Goal: Task Accomplishment & Management: Use online tool/utility

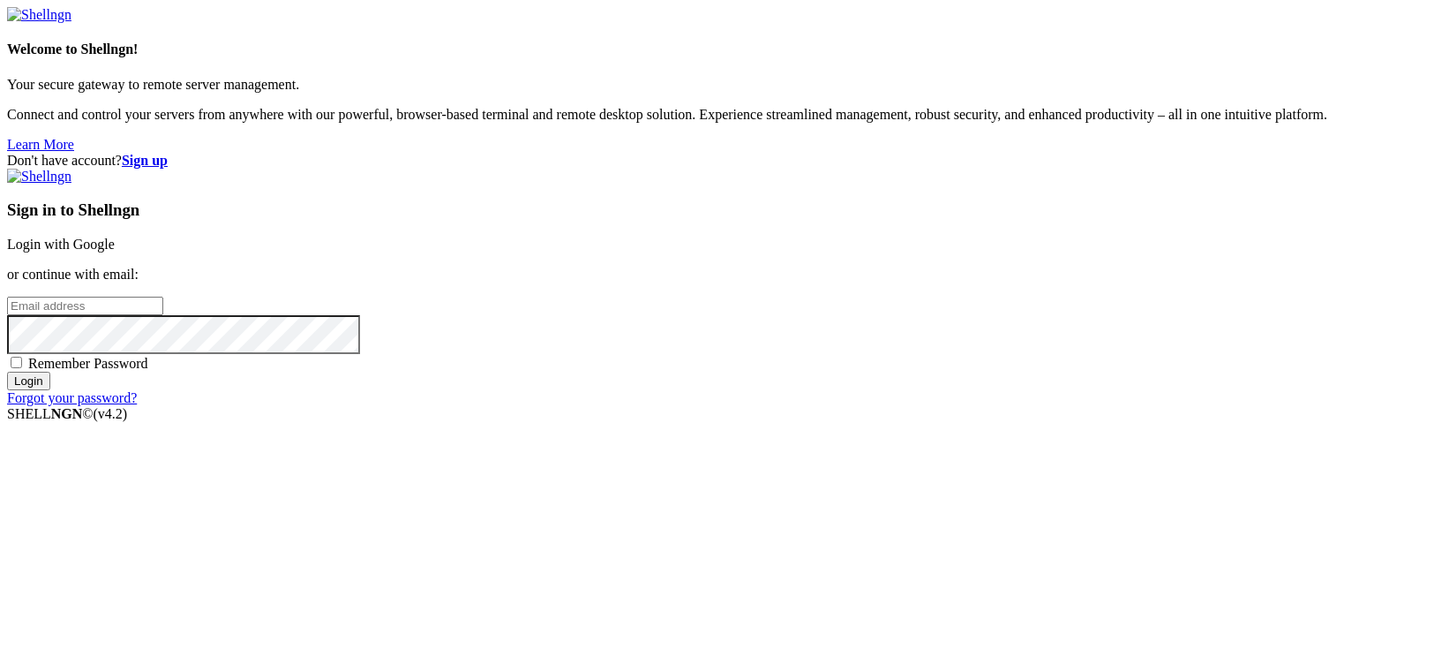
click at [115, 240] on link "Login with Google" at bounding box center [61, 244] width 108 height 15
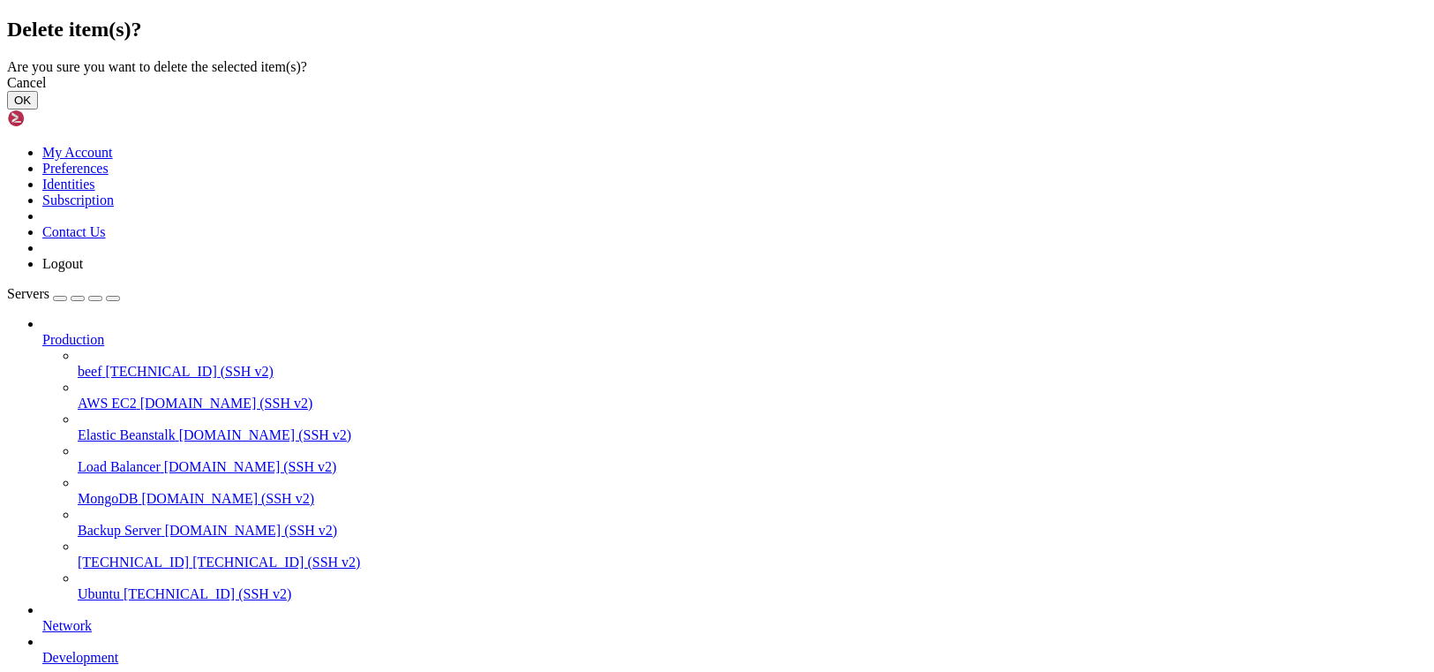
click at [38, 109] on button "OK" at bounding box center [22, 100] width 31 height 19
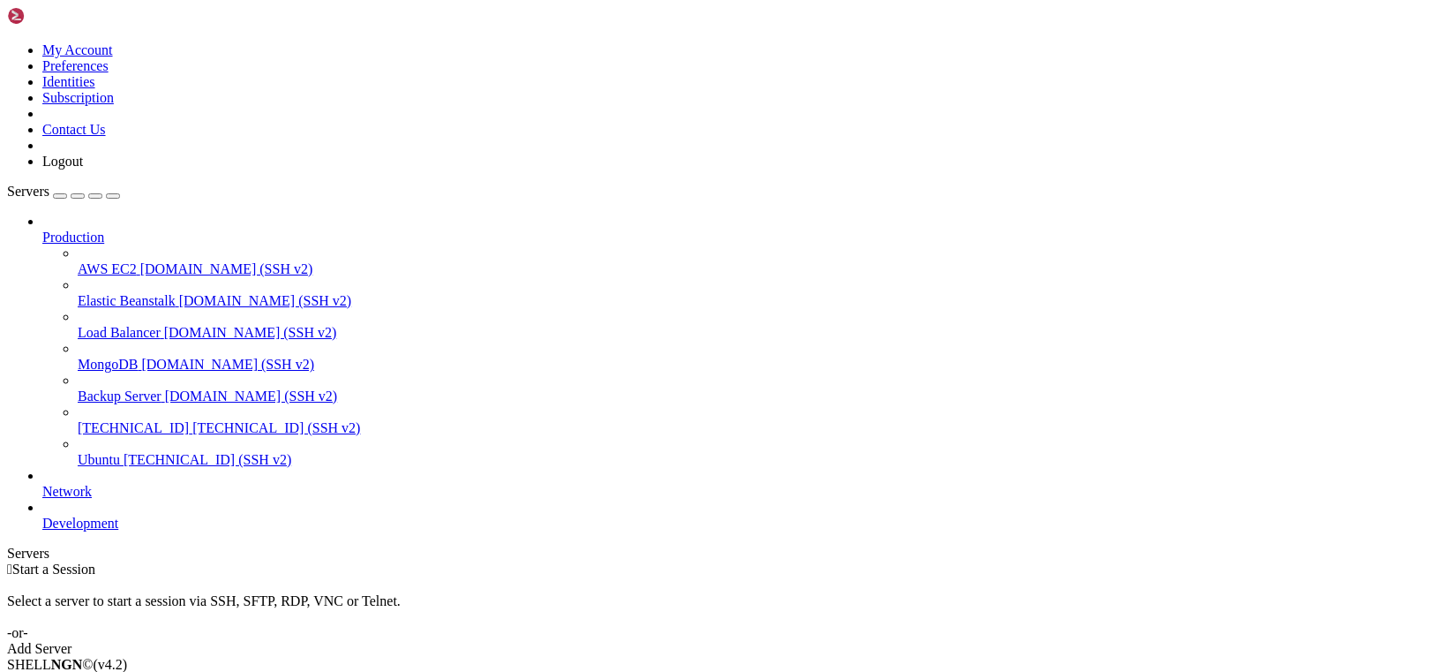
click at [60, 196] on div "button" at bounding box center [60, 196] width 0 height 0
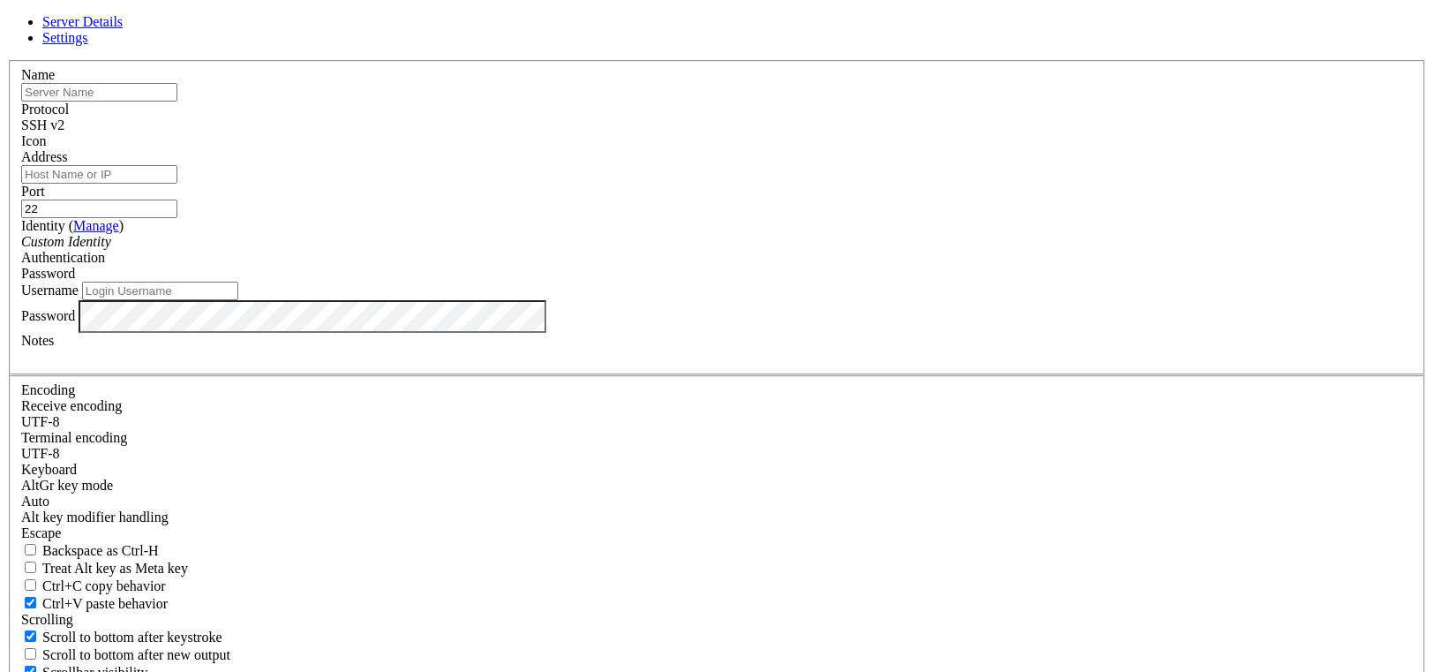
click at [177, 101] on input "text" at bounding box center [99, 92] width 156 height 19
type input "Debian"
click at [177, 184] on input "Address" at bounding box center [99, 174] width 156 height 19
type input "[TECHNICAL_ID]"
click at [238, 300] on input "Username" at bounding box center [160, 291] width 156 height 19
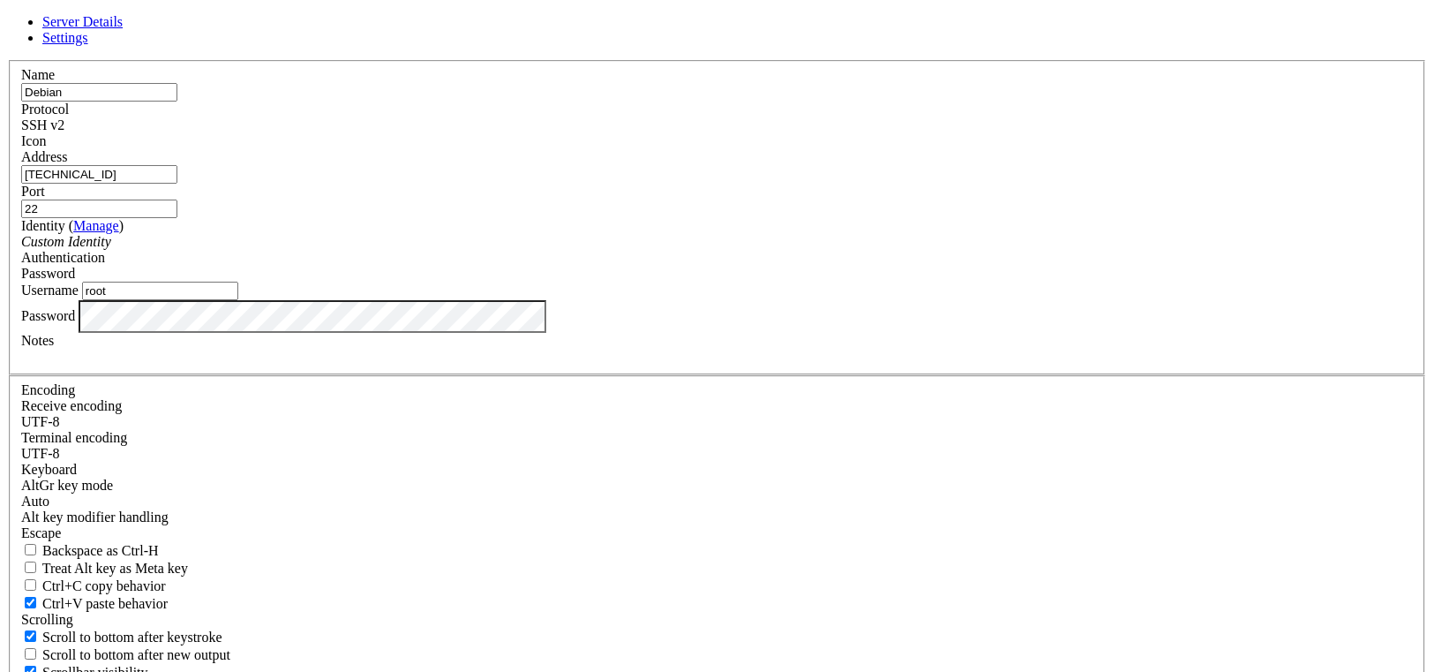
type input "root"
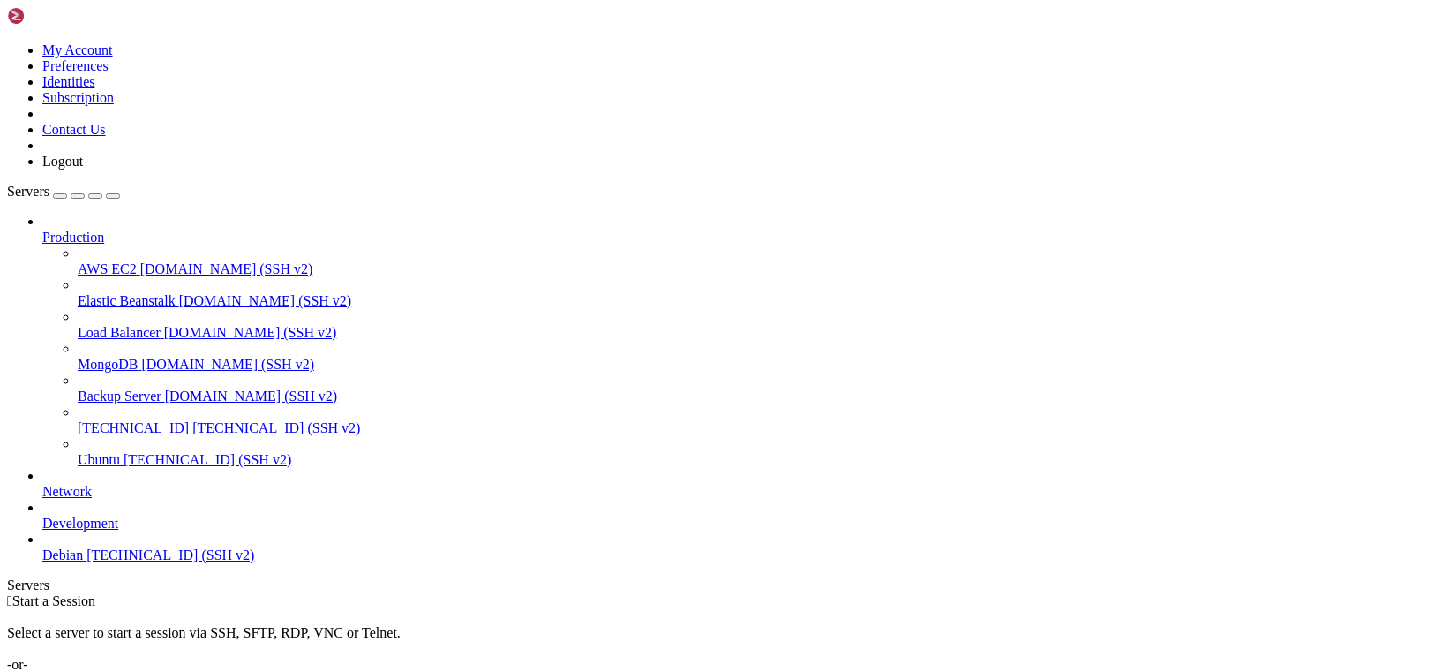
click at [106, 452] on span "Ubuntu" at bounding box center [99, 459] width 42 height 15
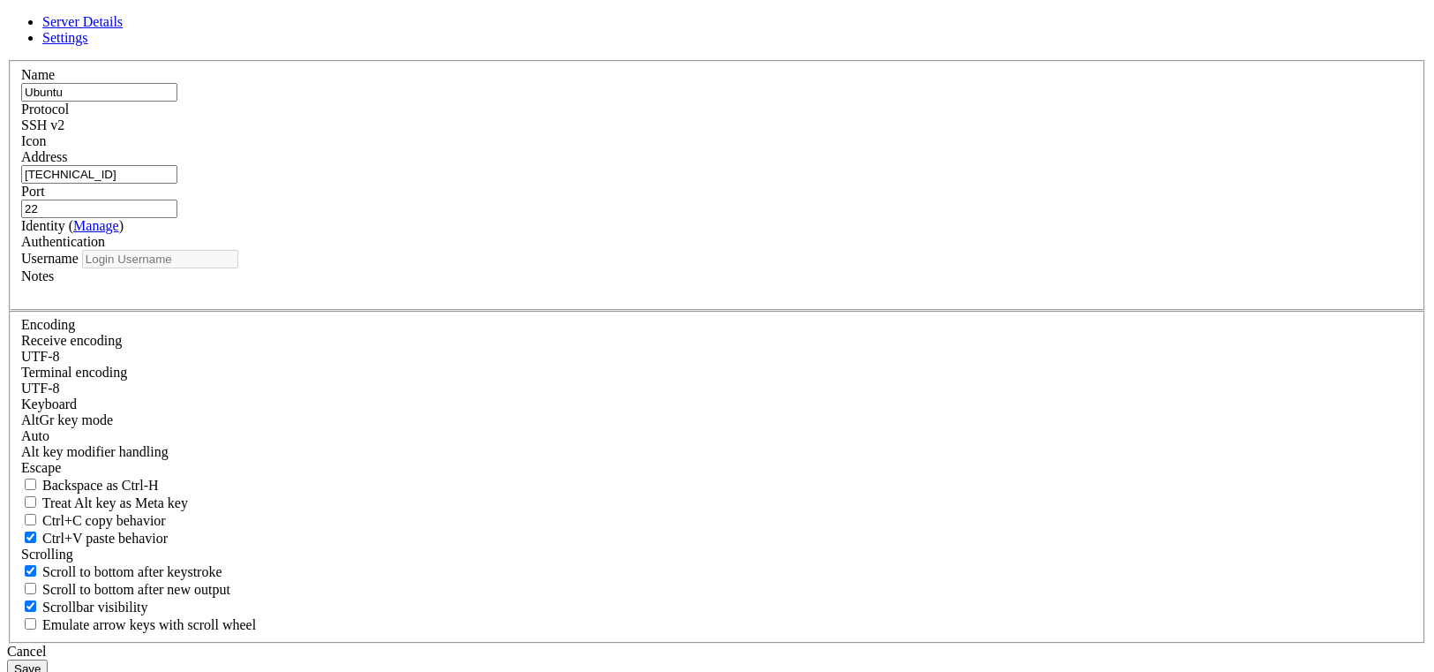
type input "root"
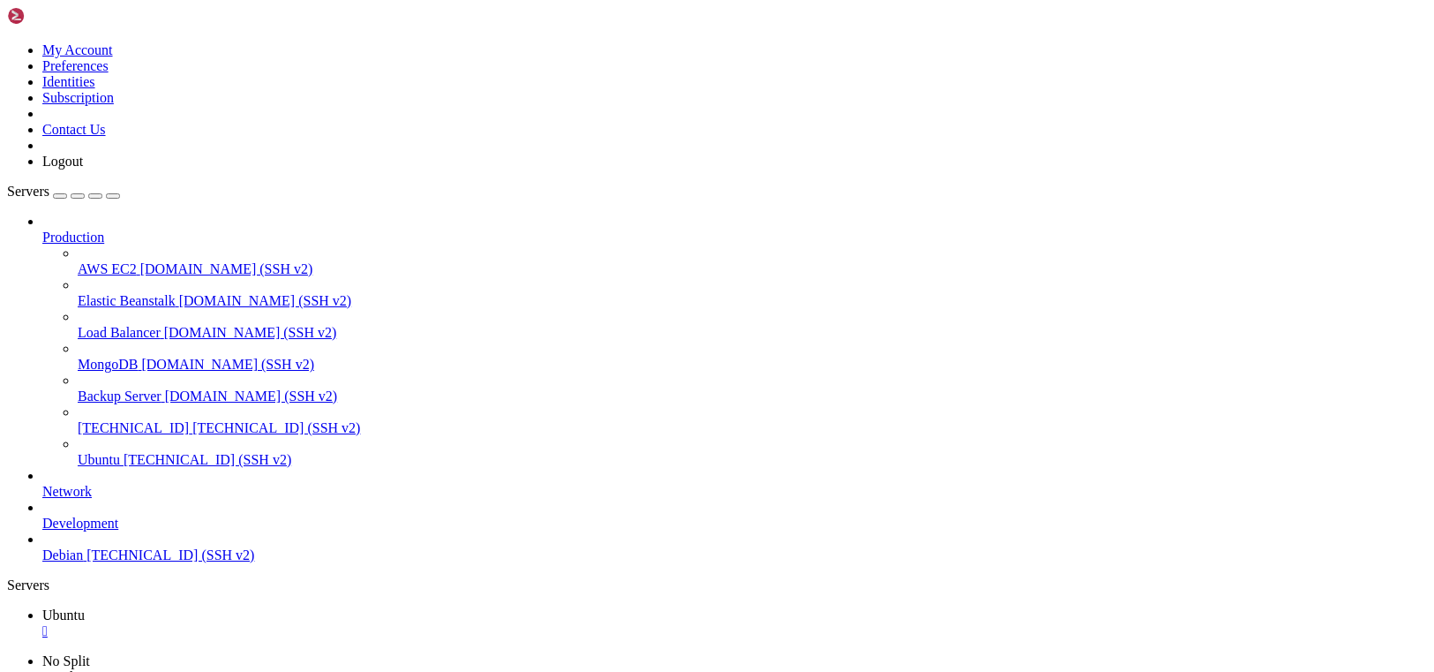
click at [92, 452] on span "Ubuntu" at bounding box center [99, 459] width 42 height 15
click at [304, 623] on div "" at bounding box center [734, 631] width 1385 height 16
click at [111, 550] on link "Debian [TECHNICAL_ID] (SSH v2)" at bounding box center [734, 555] width 1385 height 16
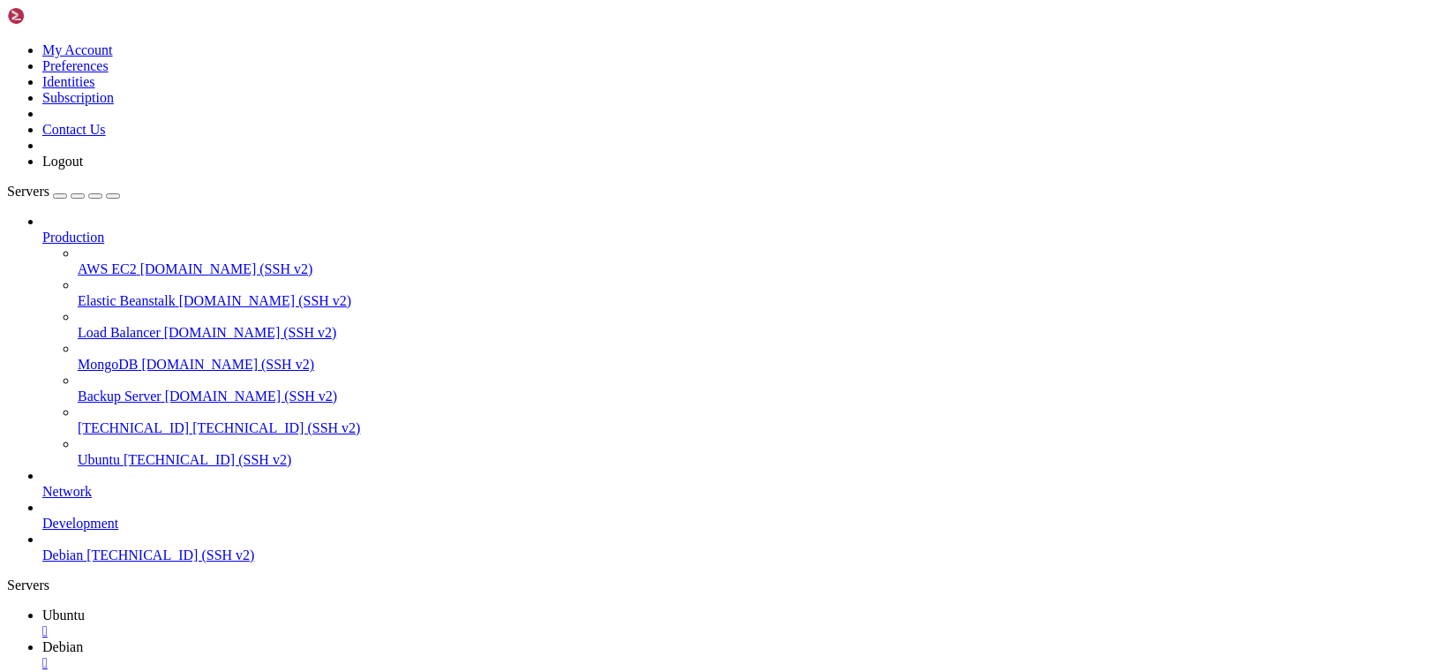
click at [300, 623] on div "" at bounding box center [734, 631] width 1385 height 16
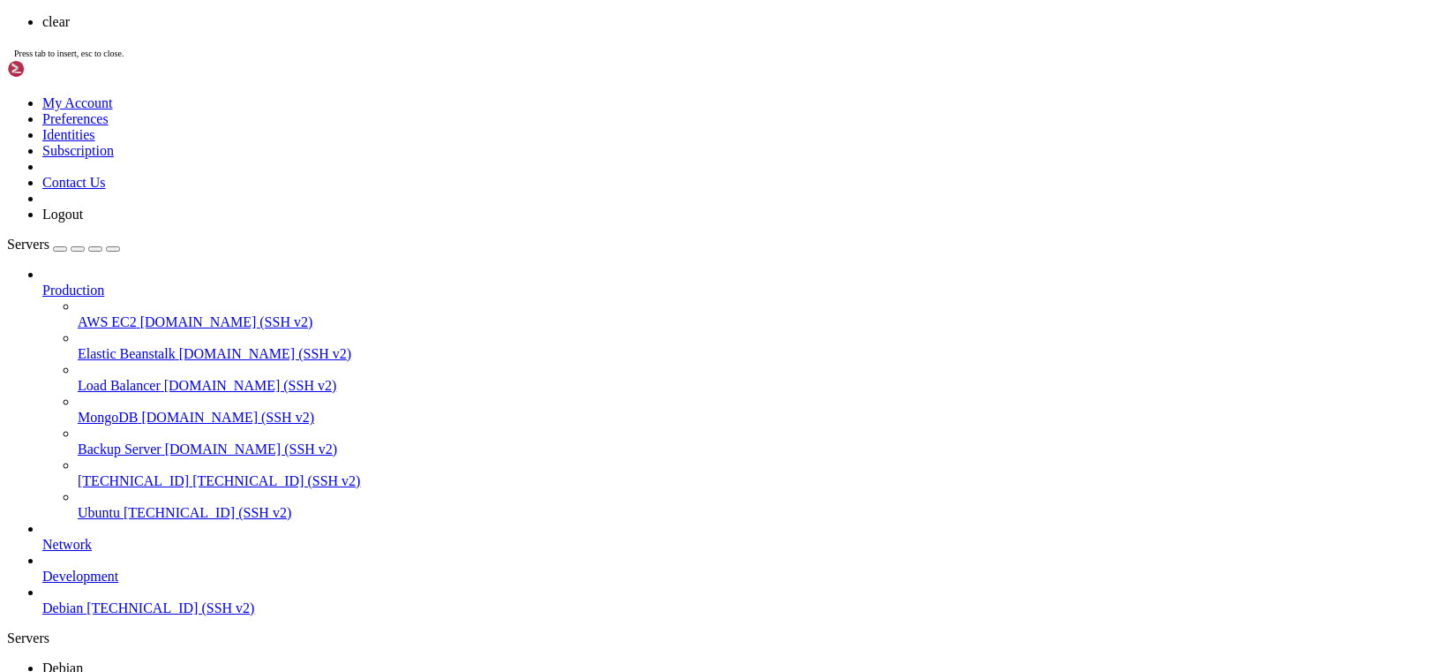
scroll to position [0, 0]
